Goal: Information Seeking & Learning: Check status

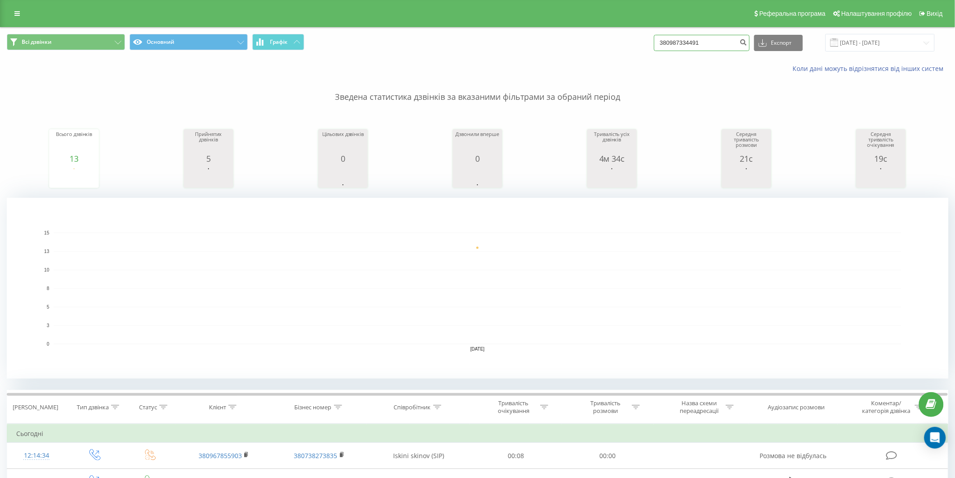
drag, startPoint x: 719, startPoint y: 44, endPoint x: 554, endPoint y: 44, distance: 164.8
click at [554, 44] on div "Всі дзвінки Основний Графік 380987334491 Експорт .csv .xls .xlsx [DATE] - [DATE]" at bounding box center [478, 43] width 942 height 18
paste input "61994474"
type input "380961994474"
